Goal: Task Accomplishment & Management: Use online tool/utility

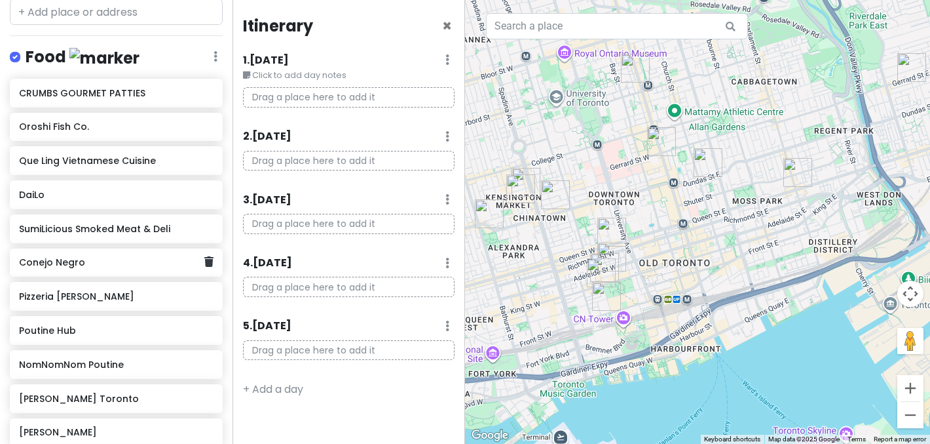
scroll to position [754, 0]
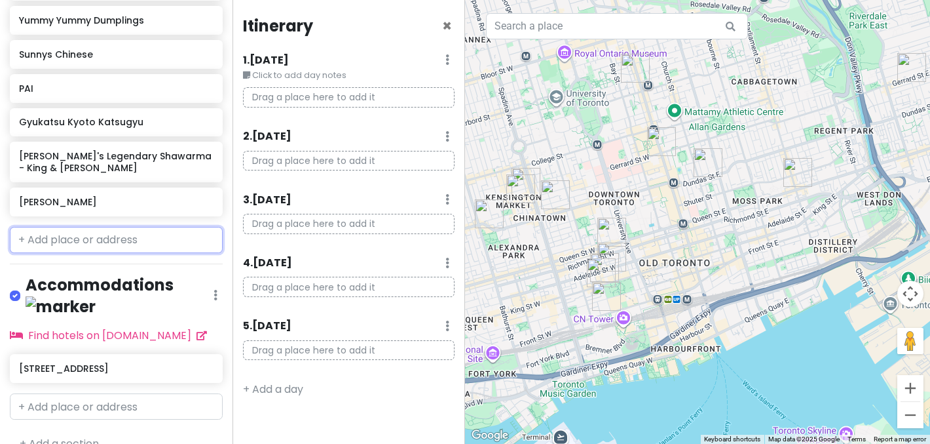
click at [150, 233] on input "text" at bounding box center [116, 240] width 213 height 26
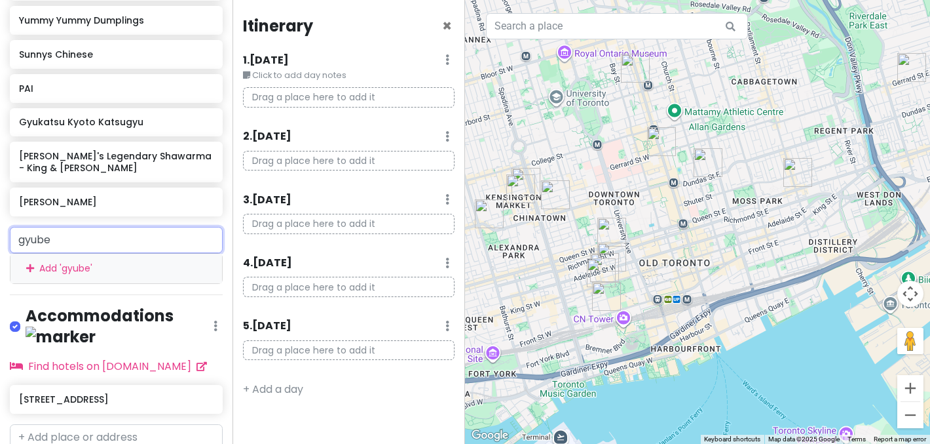
type input "gyubee"
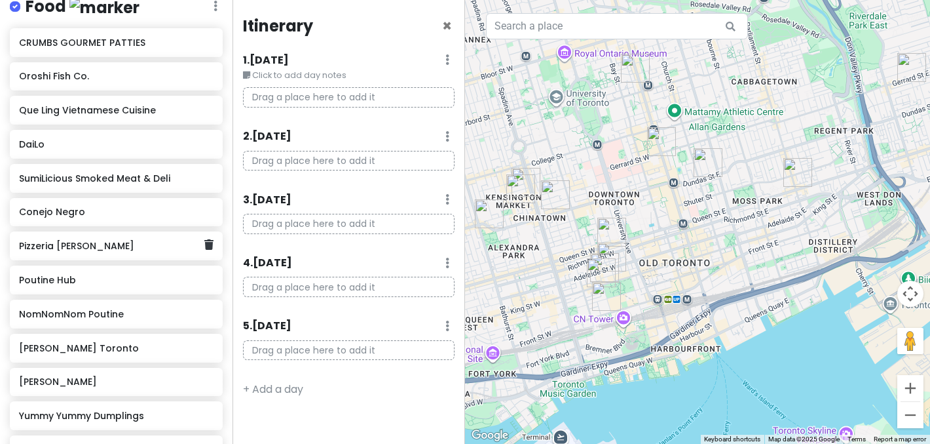
scroll to position [785, 0]
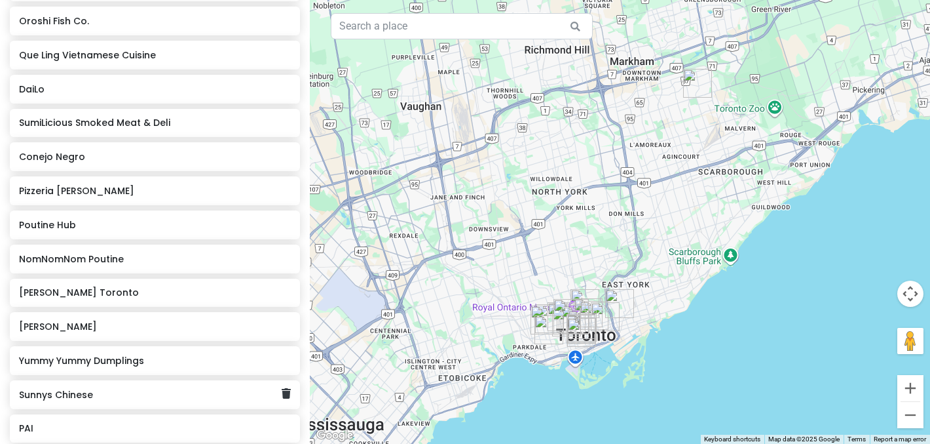
scroll to position [357, 0]
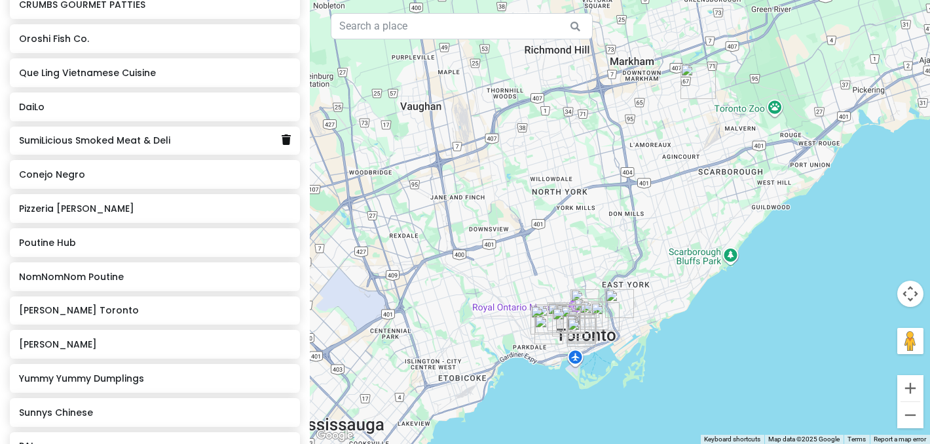
click at [284, 142] on icon at bounding box center [286, 139] width 9 height 10
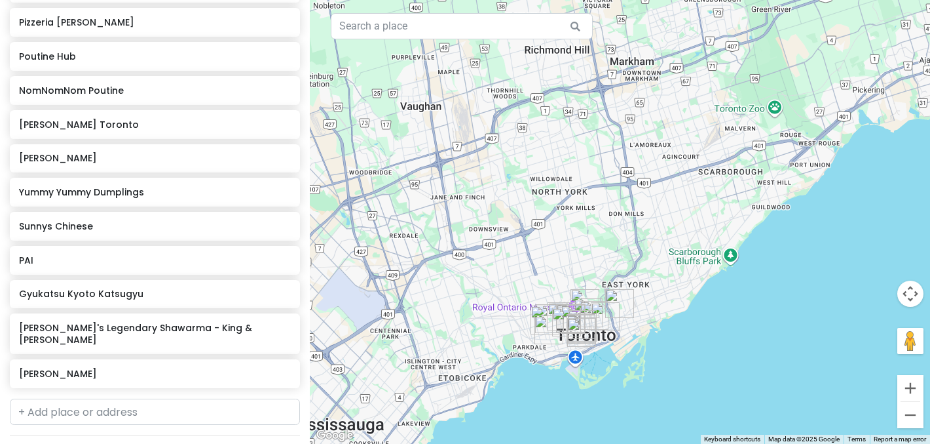
scroll to position [669, 0]
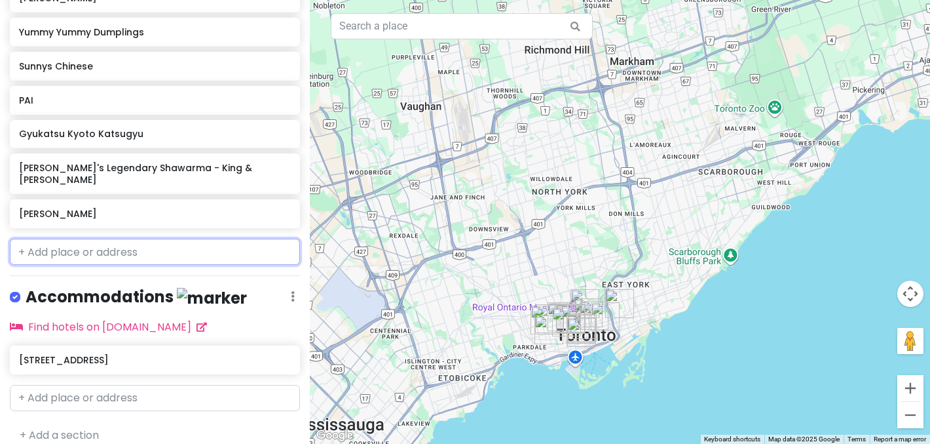
click at [138, 238] on input "text" at bounding box center [155, 251] width 290 height 26
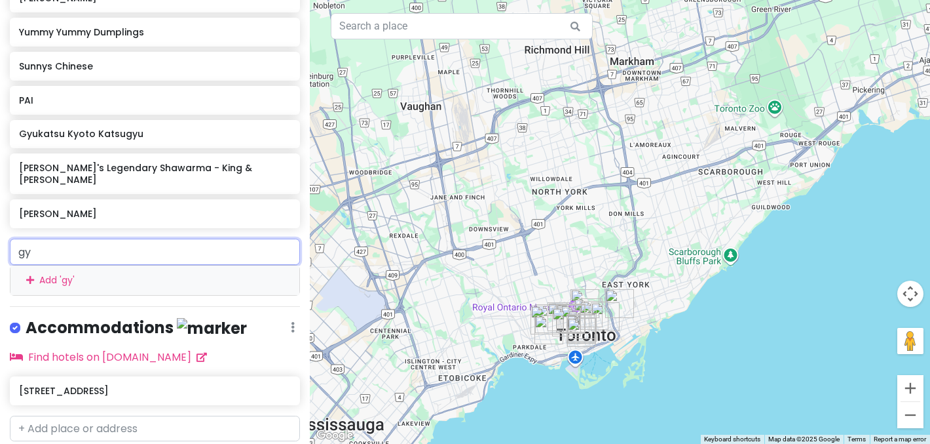
type input "gyu"
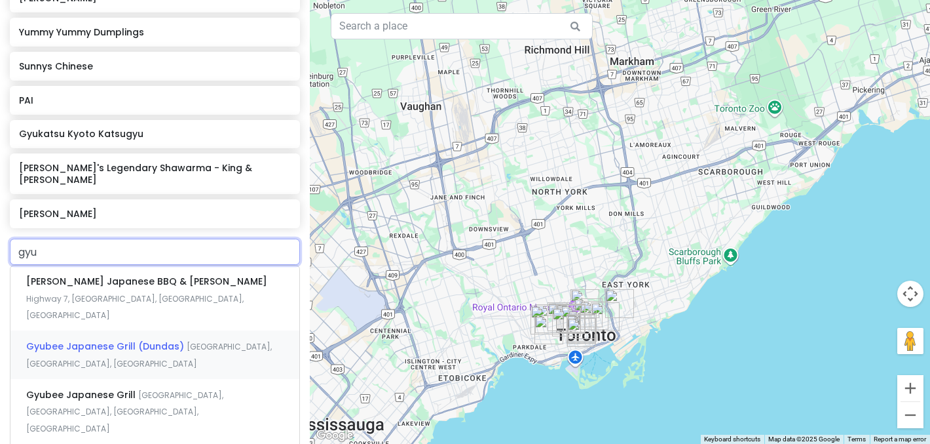
click at [151, 339] on span "Gyubee Japanese Grill (Dundas)" at bounding box center [106, 345] width 161 height 13
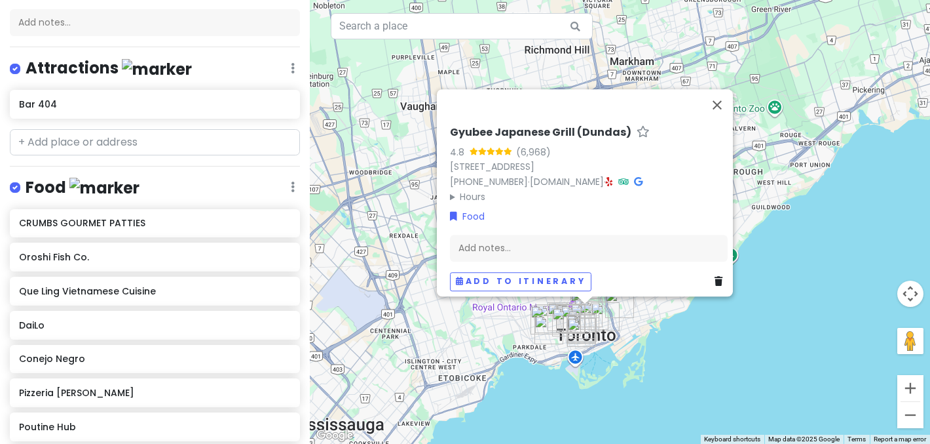
scroll to position [0, 0]
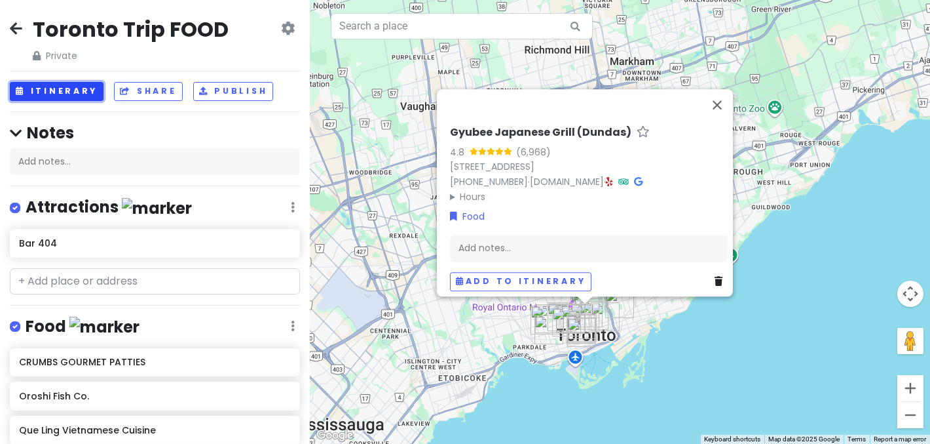
click at [78, 94] on button "Itinerary" at bounding box center [57, 91] width 94 height 19
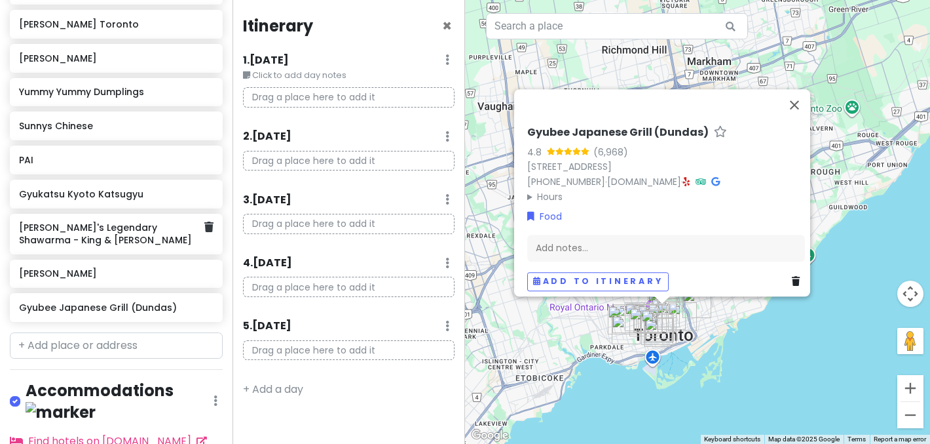
scroll to position [691, 0]
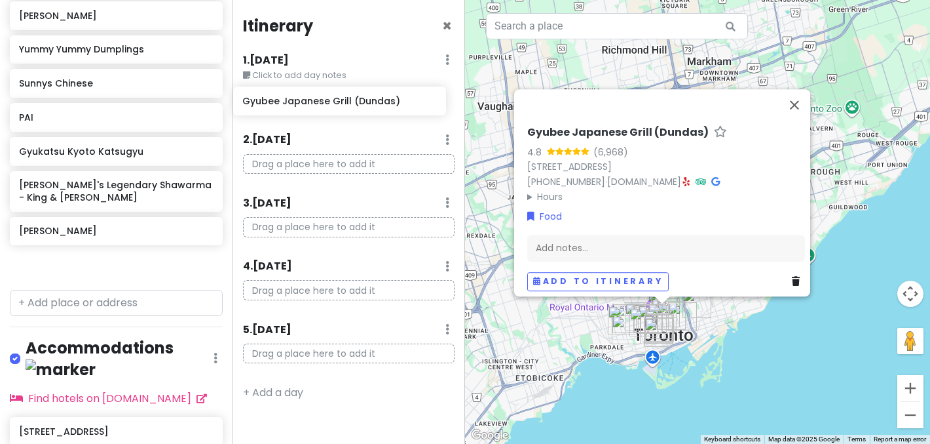
drag, startPoint x: 143, startPoint y: 269, endPoint x: 367, endPoint y: 107, distance: 275.8
click at [367, 107] on div "Toronto Trip FOOD Private Change Dates Make a Copy Delete Trip Go Pro ⚡️ Give F…" at bounding box center [465, 222] width 930 height 444
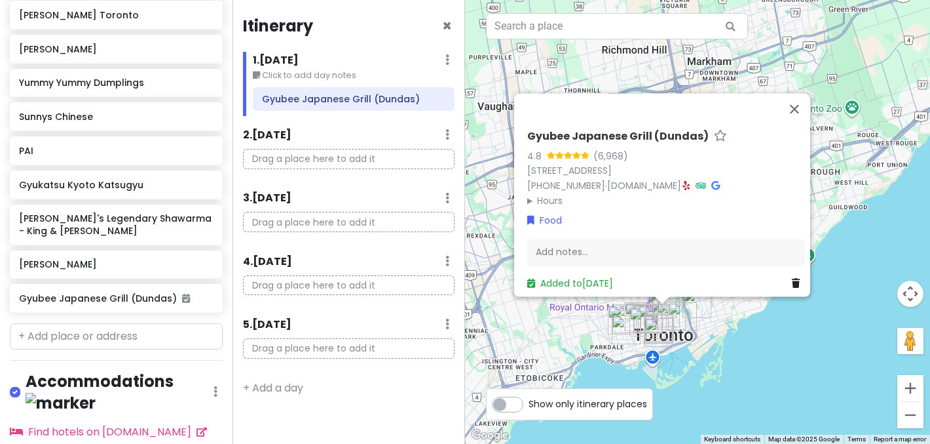
scroll to position [657, 0]
click at [804, 98] on button "Close" at bounding box center [794, 108] width 31 height 31
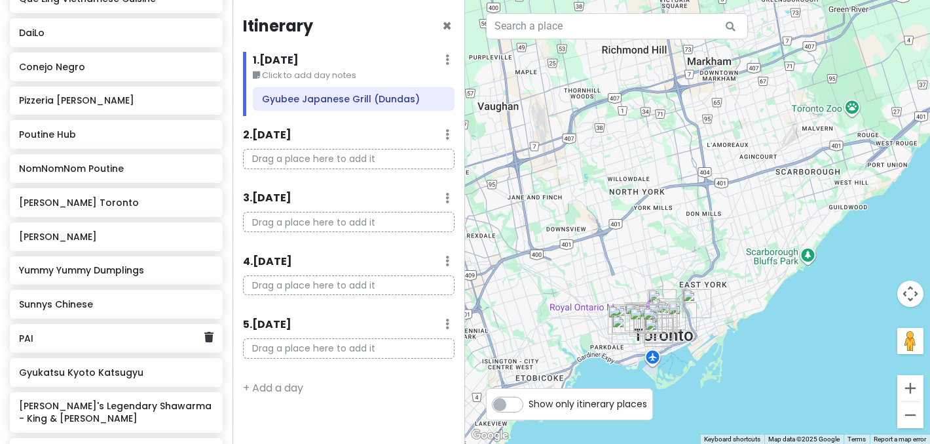
scroll to position [471, 0]
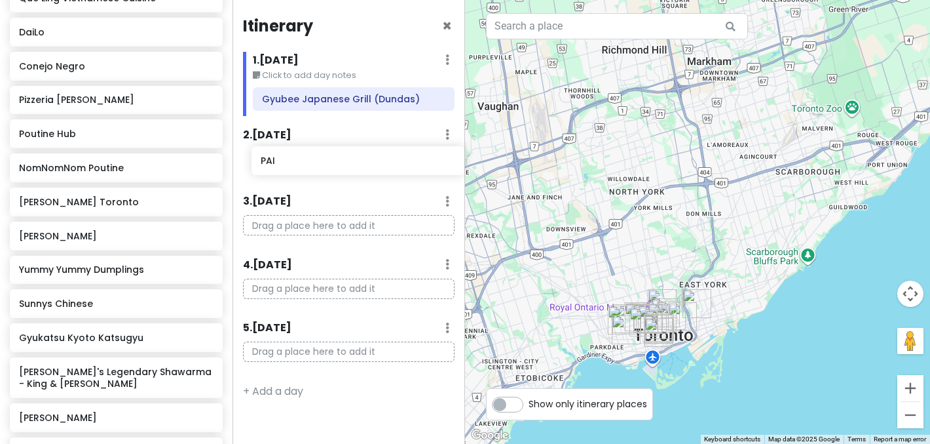
drag, startPoint x: 125, startPoint y: 328, endPoint x: 367, endPoint y: 151, distance: 299.1
click at [367, 151] on div "Toronto Trip FOOD Private Change Dates Make a Copy Delete Trip Go Pro ⚡️ Give F…" at bounding box center [465, 222] width 930 height 444
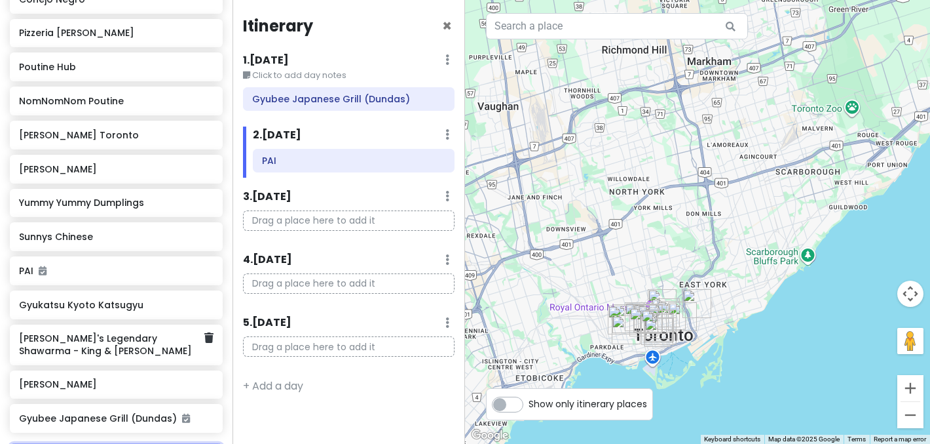
scroll to position [541, 0]
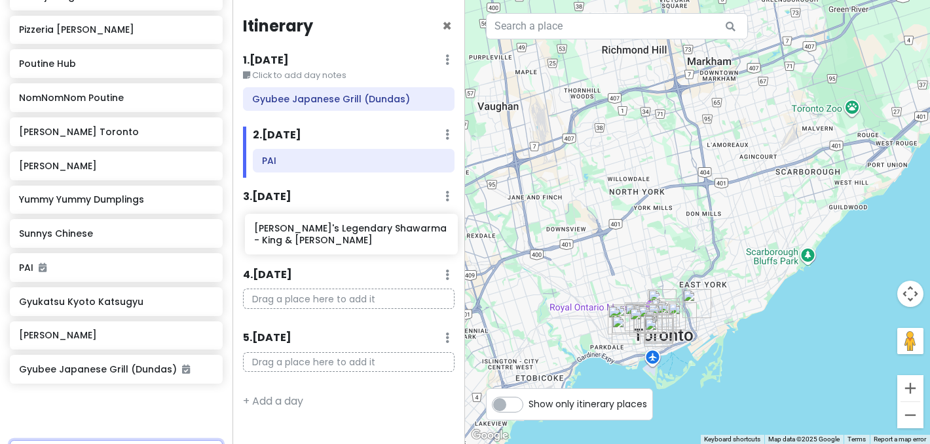
drag, startPoint x: 109, startPoint y: 349, endPoint x: 345, endPoint y: 240, distance: 258.8
click at [345, 240] on div "Toronto Trip FOOD Private Change Dates Make a Copy Delete Trip Go Pro ⚡️ Give F…" at bounding box center [465, 222] width 930 height 444
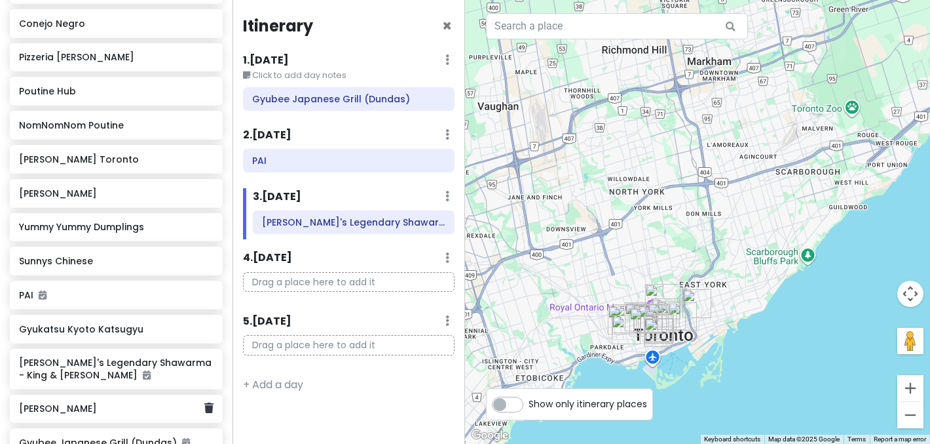
scroll to position [491, 0]
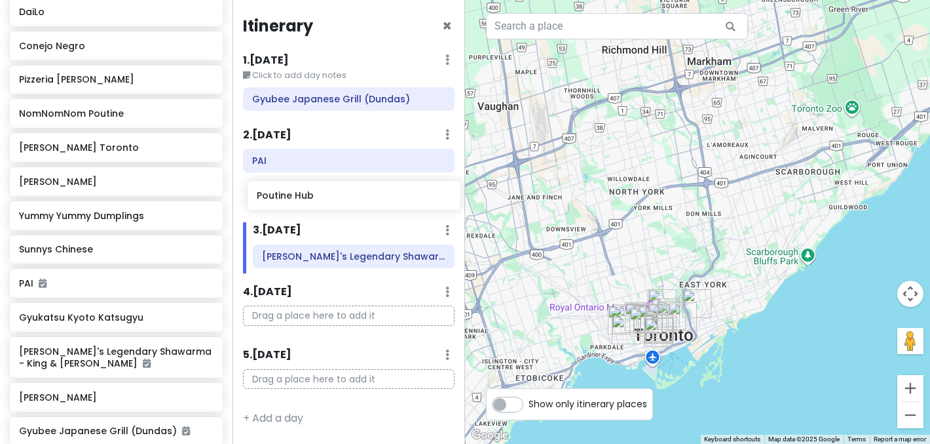
drag, startPoint x: 90, startPoint y: 117, endPoint x: 328, endPoint y: 200, distance: 252.2
click at [328, 200] on div "Toronto Trip FOOD Private Change Dates Make a Copy Delete Trip Go Pro ⚡️ Give F…" at bounding box center [465, 222] width 930 height 444
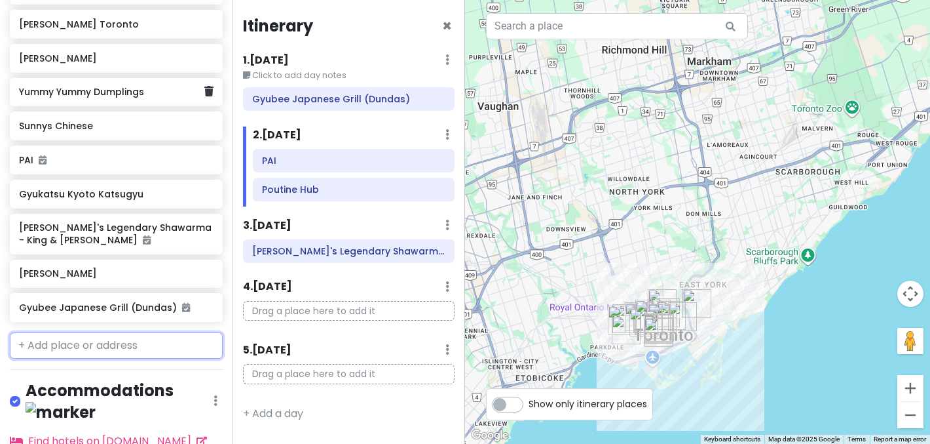
scroll to position [652, 0]
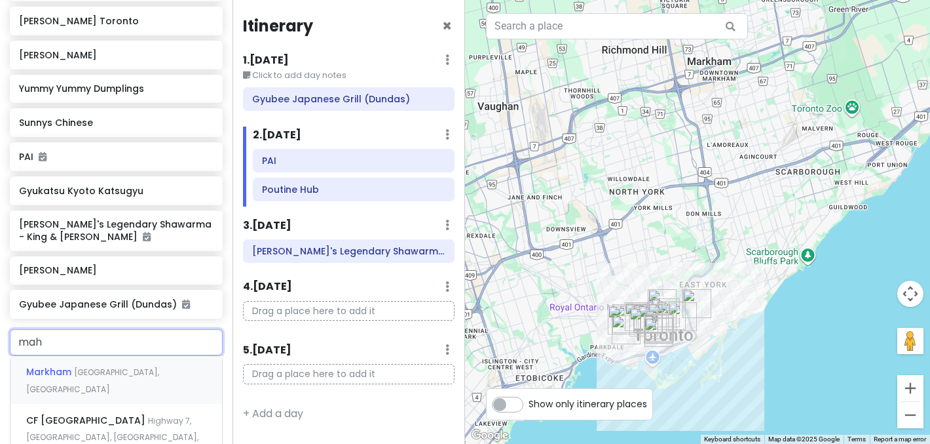
type input "maha"
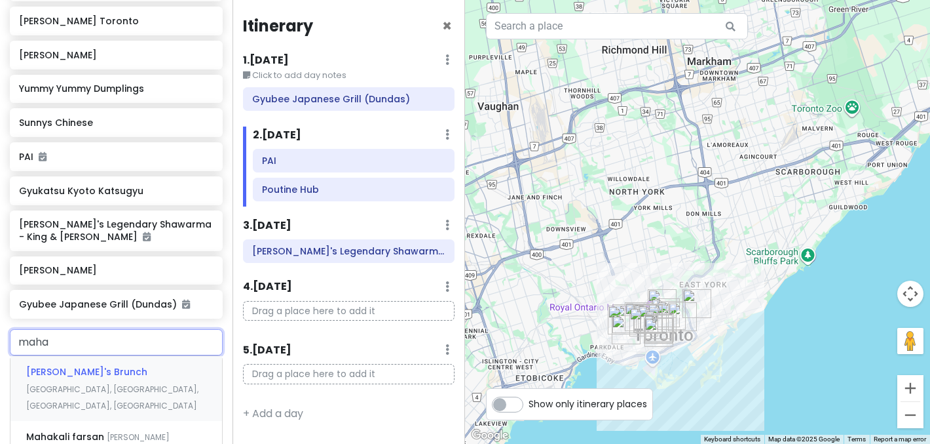
click at [164, 383] on span "[GEOGRAPHIC_DATA], [GEOGRAPHIC_DATA], [GEOGRAPHIC_DATA], [GEOGRAPHIC_DATA]" at bounding box center [112, 397] width 172 height 28
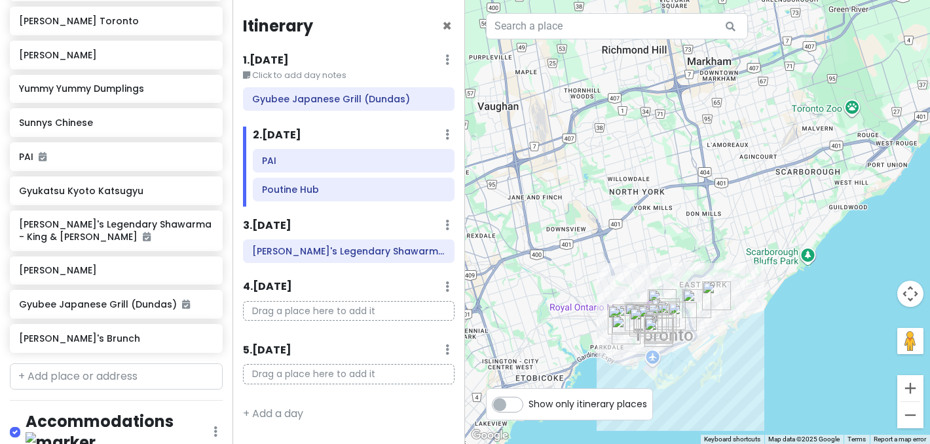
scroll to position [685, 0]
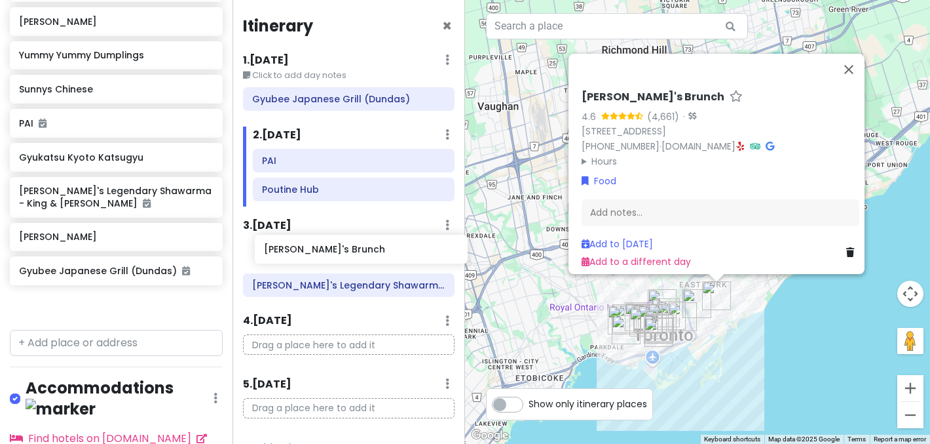
drag, startPoint x: 153, startPoint y: 294, endPoint x: 397, endPoint y: 241, distance: 249.4
click at [397, 241] on div "Toronto Trip FOOD Private Change Dates Make a Copy Delete Trip Go Pro ⚡️ Give F…" at bounding box center [465, 222] width 930 height 444
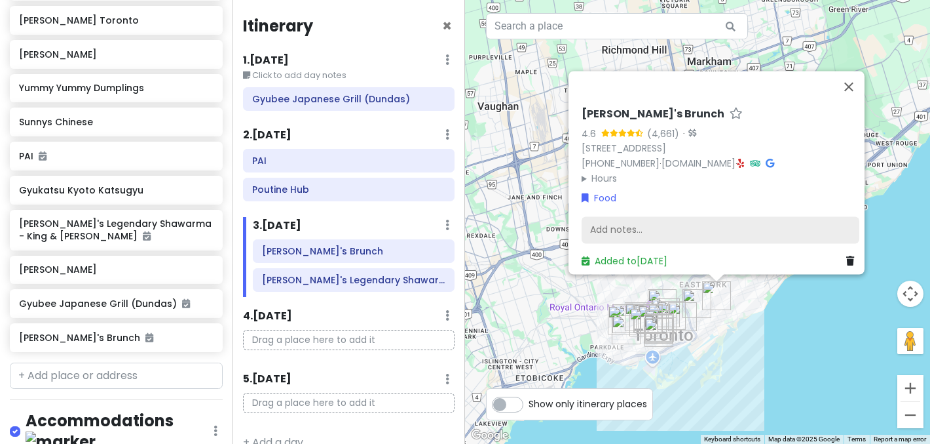
scroll to position [651, 0]
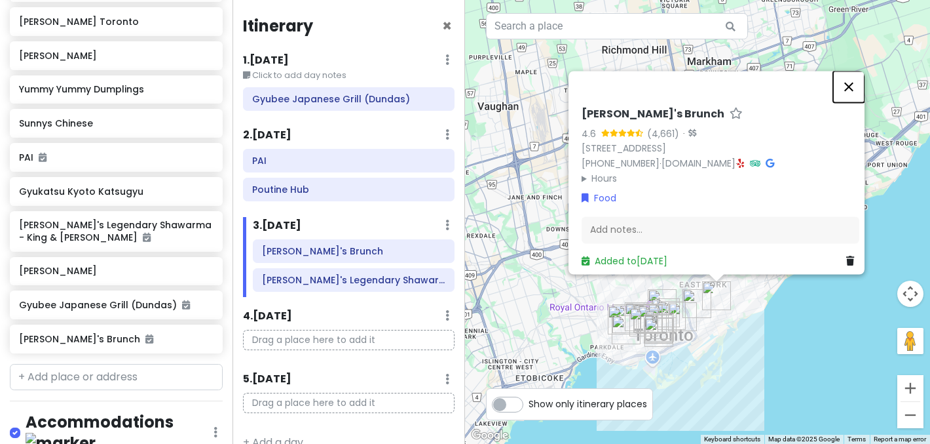
click at [857, 81] on button "Close" at bounding box center [848, 86] width 31 height 31
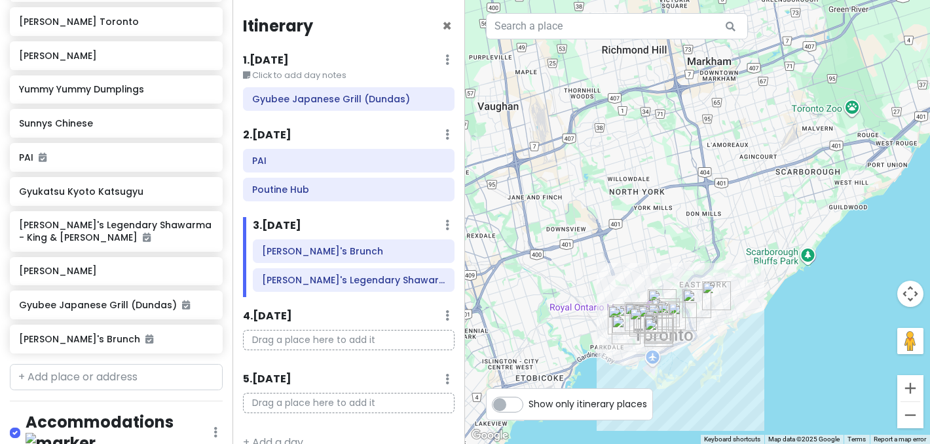
click at [567, 223] on div at bounding box center [697, 222] width 465 height 444
click at [366, 221] on div "3 . [DATE] Add Day Notes Delete Day" at bounding box center [354, 228] width 202 height 22
click at [362, 126] on div "2 . [DATE] Add Day Notes Delete Day" at bounding box center [349, 137] width 212 height 22
click at [126, 375] on input "text" at bounding box center [116, 377] width 213 height 26
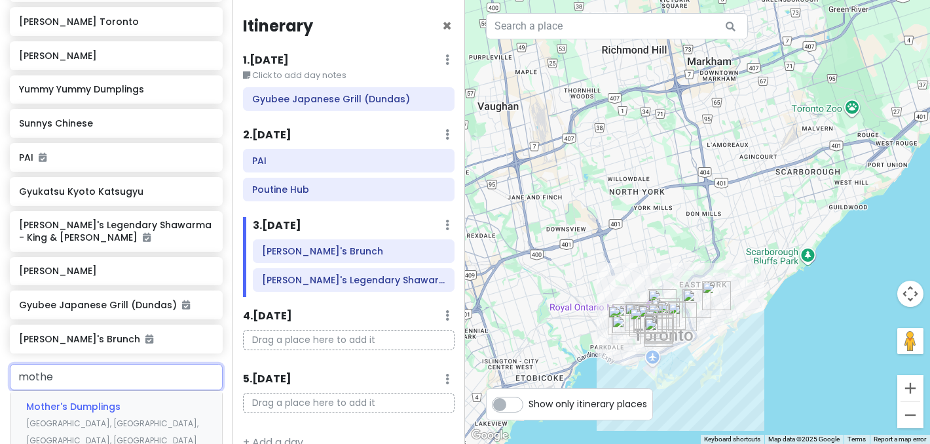
type input "mother"
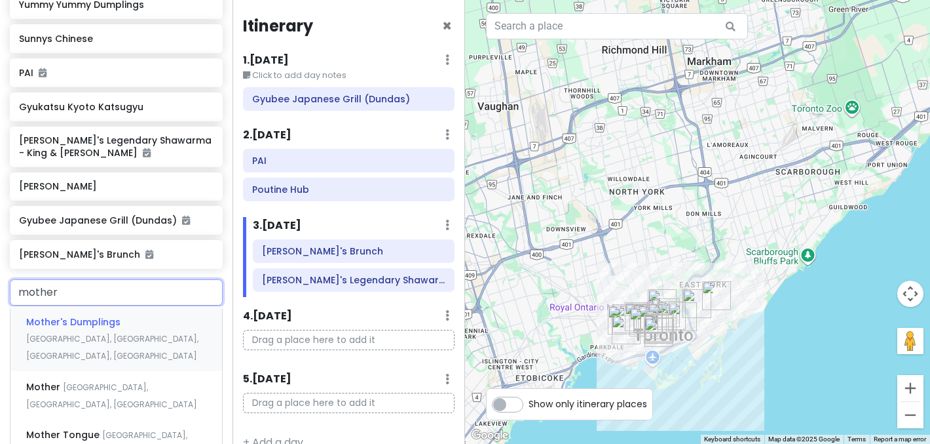
scroll to position [737, 0]
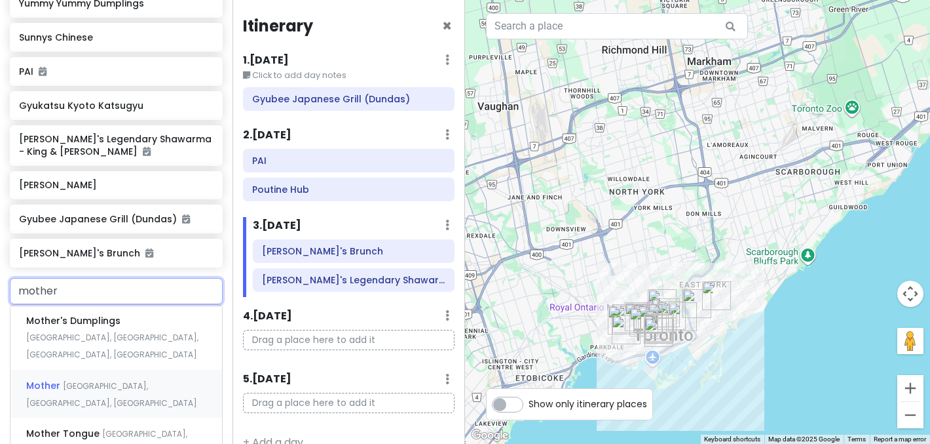
click at [101, 377] on div "[GEOGRAPHIC_DATA], [GEOGRAPHIC_DATA], [GEOGRAPHIC_DATA]" at bounding box center [116, 393] width 212 height 48
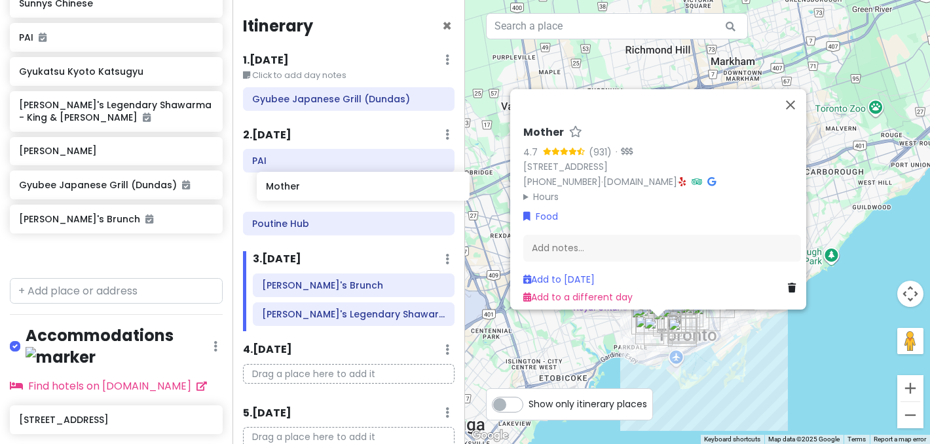
drag, startPoint x: 105, startPoint y: 247, endPoint x: 352, endPoint y: 183, distance: 254.5
click at [352, 183] on div "Toronto Trip FOOD Private Change Dates Make a Copy Delete Trip Go Pro ⚡️ Give F…" at bounding box center [465, 222] width 930 height 444
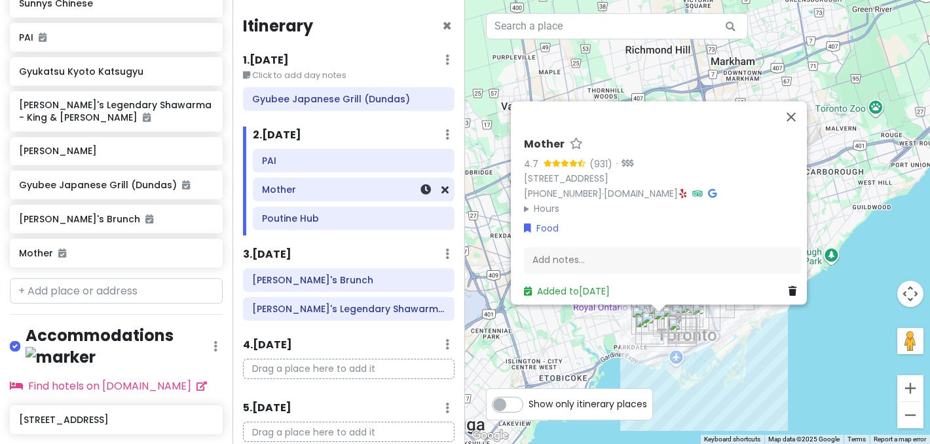
scroll to position [737, 0]
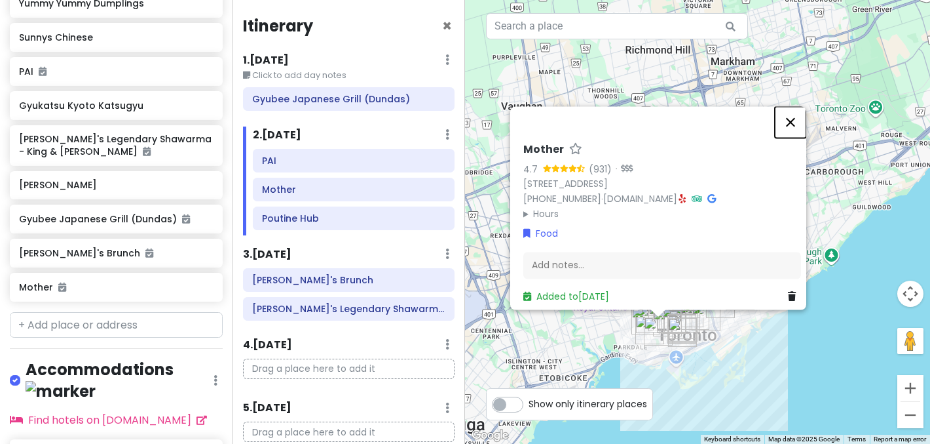
click at [803, 110] on button "Close" at bounding box center [790, 121] width 31 height 31
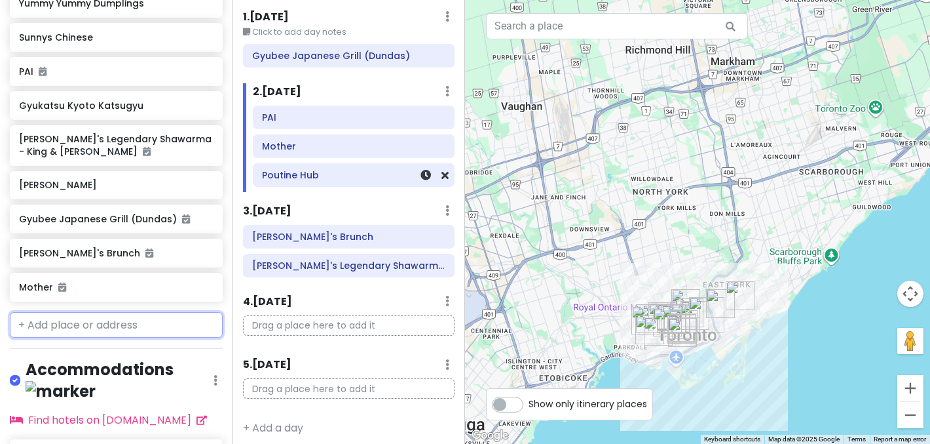
scroll to position [47, 0]
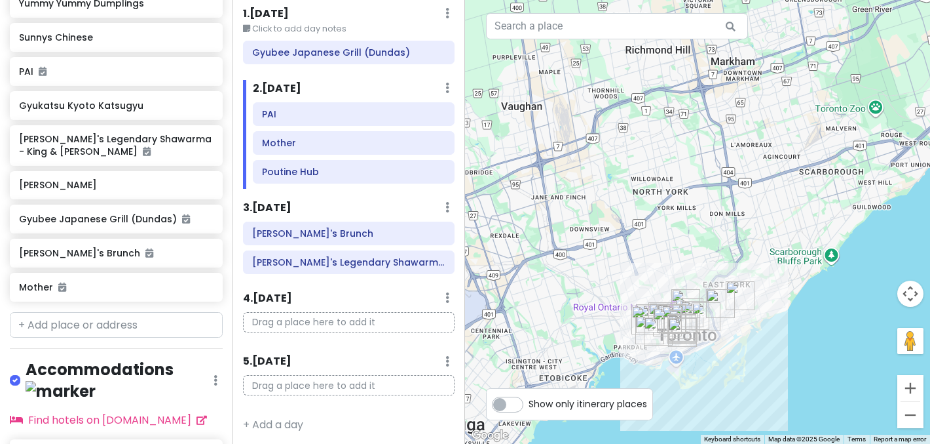
click at [520, 239] on div at bounding box center [697, 222] width 465 height 444
